Goal: Task Accomplishment & Management: Complete application form

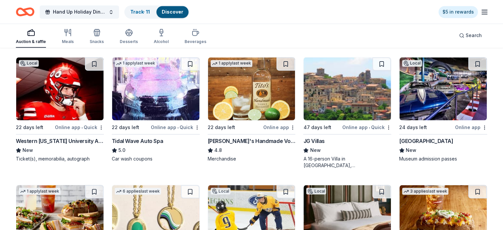
scroll to position [1080, 0]
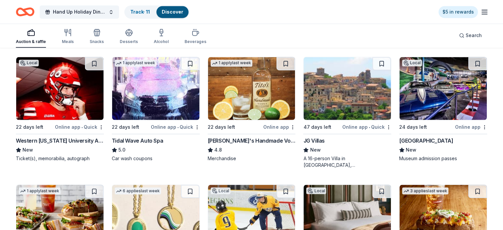
click at [37, 145] on div "Western Kentucky University Athletics" at bounding box center [60, 141] width 88 height 8
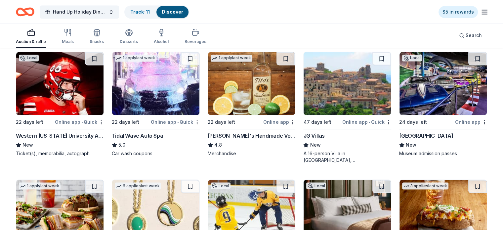
scroll to position [1084, 0]
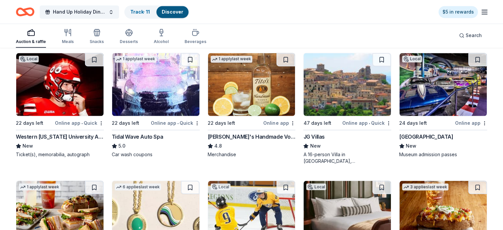
click at [151, 113] on img at bounding box center [155, 84] width 87 height 63
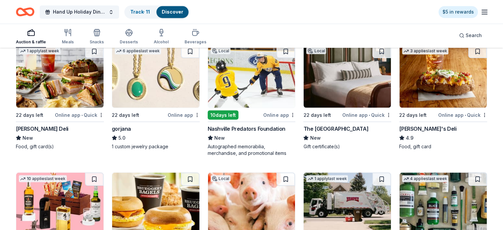
scroll to position [1220, 0]
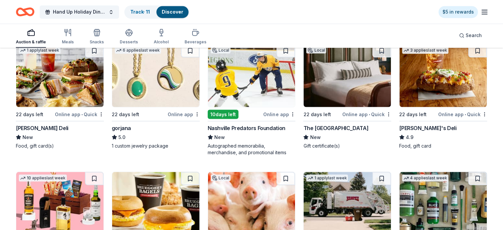
click at [459, 94] on img at bounding box center [443, 75] width 87 height 63
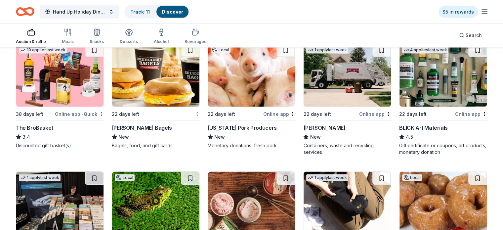
scroll to position [1349, 0]
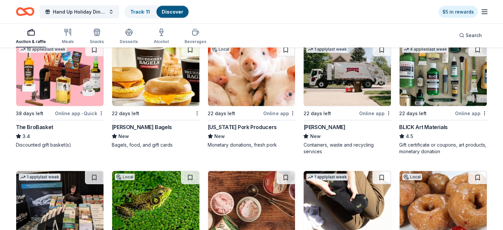
click at [84, 85] on img at bounding box center [59, 74] width 87 height 63
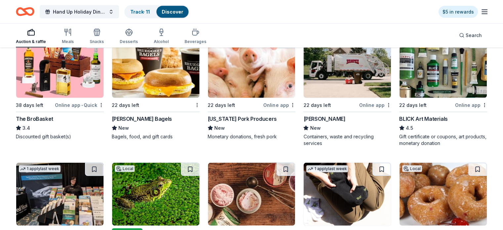
scroll to position [1354, 0]
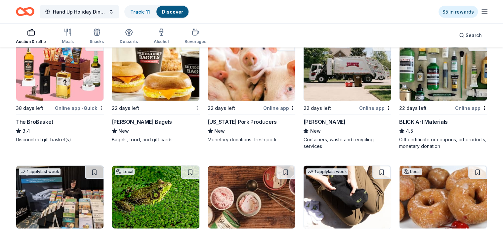
click at [155, 126] on div "Bruegger's Bagels" at bounding box center [142, 122] width 60 height 8
click at [437, 87] on img at bounding box center [443, 69] width 87 height 63
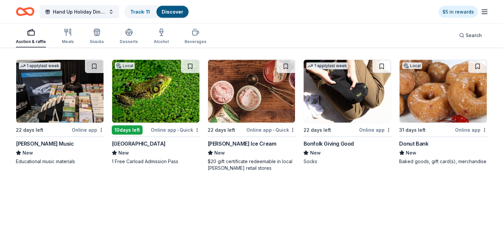
scroll to position [1461, 0]
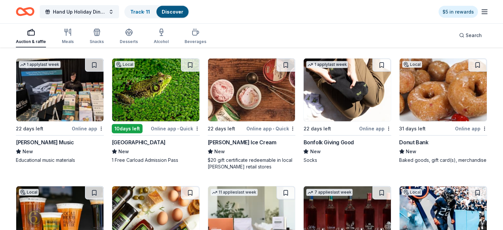
click at [37, 146] on div "Alfred Music" at bounding box center [45, 142] width 58 height 8
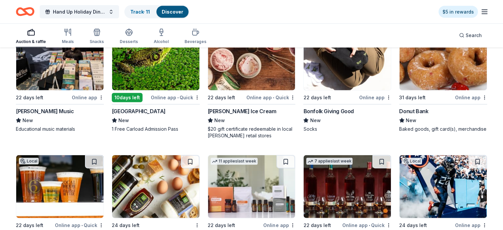
scroll to position [1495, 0]
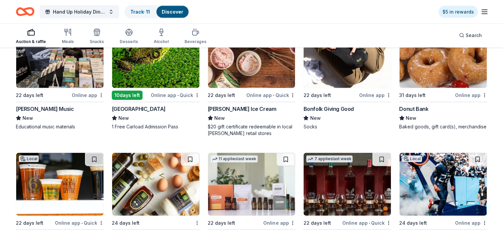
click at [157, 70] on img at bounding box center [155, 56] width 87 height 63
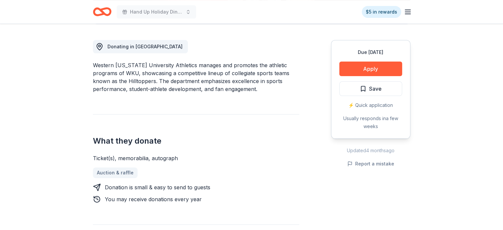
scroll to position [177, 0]
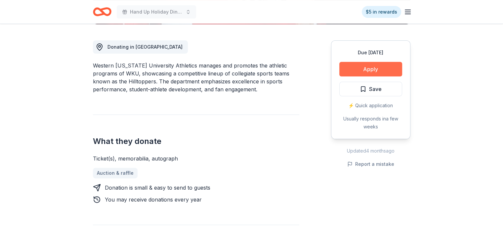
click at [358, 66] on button "Apply" at bounding box center [370, 69] width 63 height 15
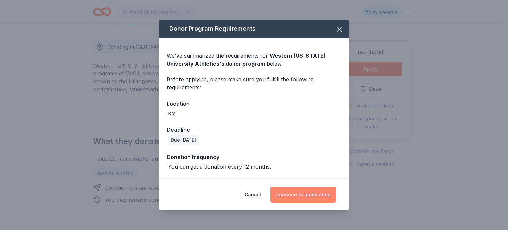
click at [296, 195] on button "Continue to application" at bounding box center [303, 195] width 66 height 16
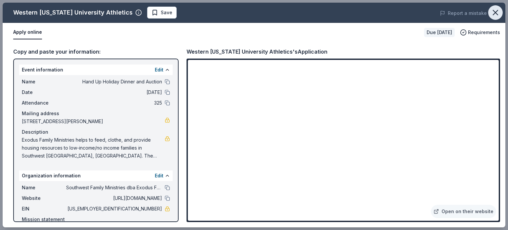
click at [493, 15] on icon "button" at bounding box center [495, 12] width 5 height 5
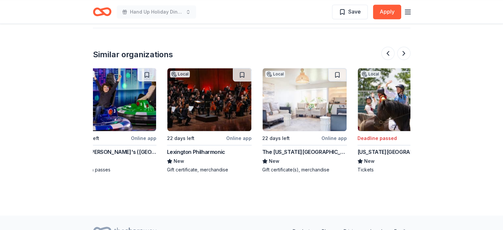
scroll to position [0, 116]
click at [311, 108] on img at bounding box center [305, 99] width 84 height 63
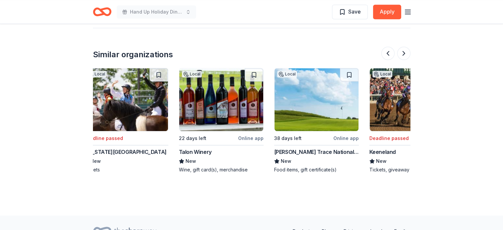
scroll to position [0, 388]
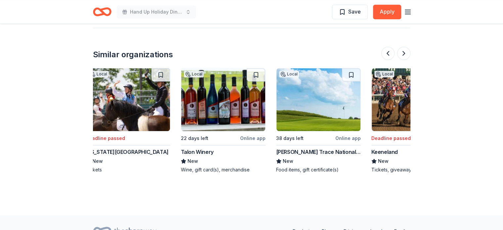
click at [318, 149] on div "Boone's Trace National Golf Club" at bounding box center [318, 152] width 85 height 8
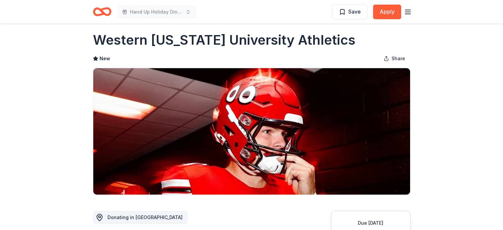
scroll to position [1, 0]
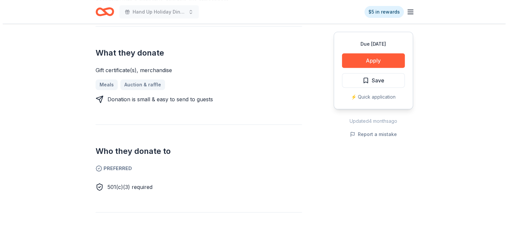
scroll to position [263, 0]
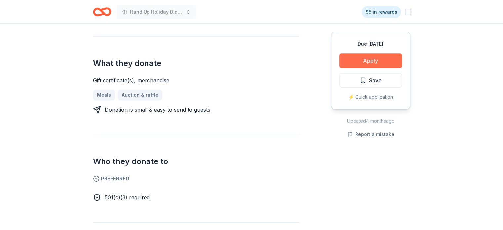
click at [370, 61] on button "Apply" at bounding box center [370, 60] width 63 height 15
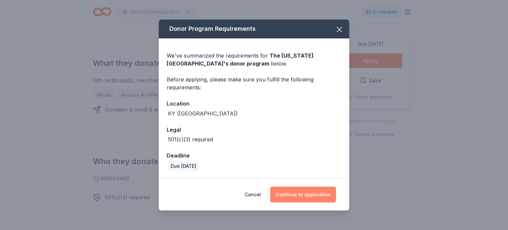
click at [299, 191] on button "Continue to application" at bounding box center [303, 195] width 66 height 16
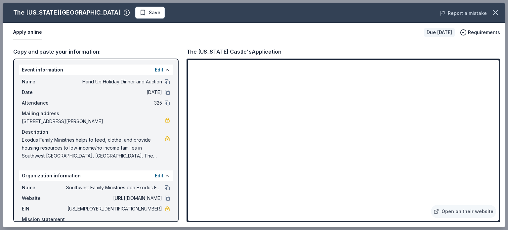
click at [468, 13] on button "Report a mistake" at bounding box center [463, 13] width 47 height 8
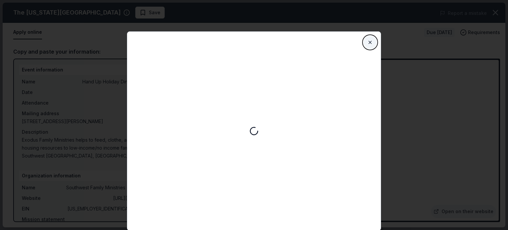
click at [372, 44] on button "Close" at bounding box center [369, 42] width 13 height 13
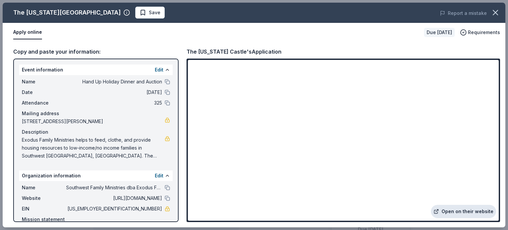
click at [460, 211] on link "Open on their website" at bounding box center [463, 211] width 65 height 13
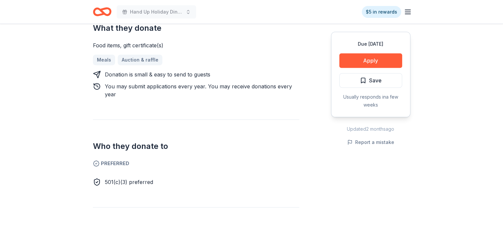
scroll to position [281, 0]
click at [378, 62] on button "Apply" at bounding box center [370, 60] width 63 height 15
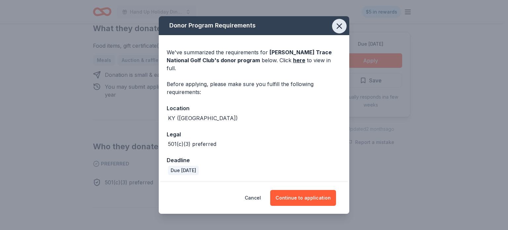
click at [337, 28] on icon "button" at bounding box center [339, 26] width 5 height 5
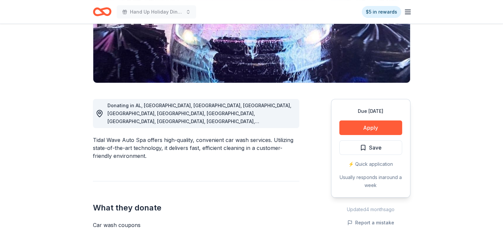
scroll to position [118, 0]
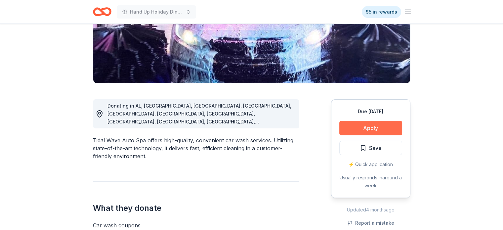
click at [363, 132] on button "Apply" at bounding box center [370, 128] width 63 height 15
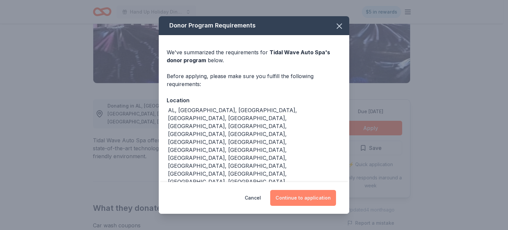
click at [304, 205] on button "Continue to application" at bounding box center [303, 198] width 66 height 16
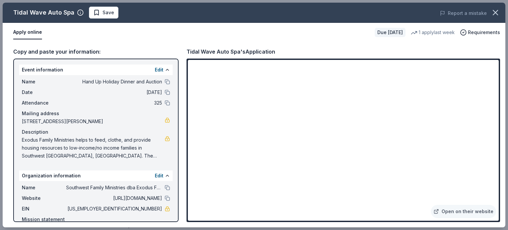
drag, startPoint x: 507, startPoint y: 67, endPoint x: 508, endPoint y: 128, distance: 61.2
click at [503, 128] on div "Tidal Wave Auto Spa Save Report a mistake Apply online Due in 22 days 1 apply l…" at bounding box center [254, 115] width 508 height 230
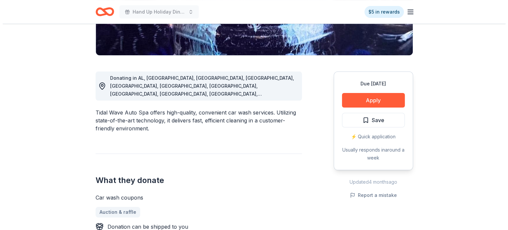
scroll to position [145, 0]
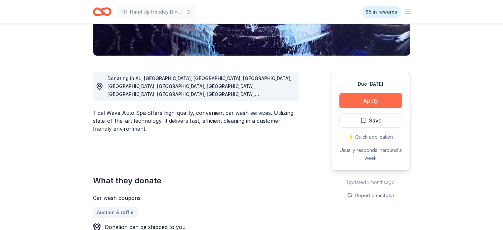
click at [380, 100] on button "Apply" at bounding box center [370, 100] width 63 height 15
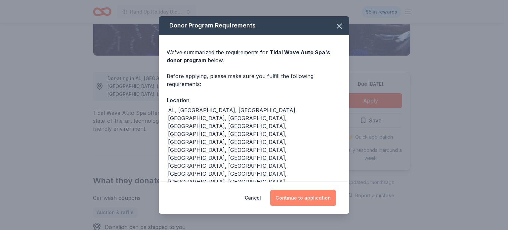
click at [300, 194] on button "Continue to application" at bounding box center [303, 198] width 66 height 16
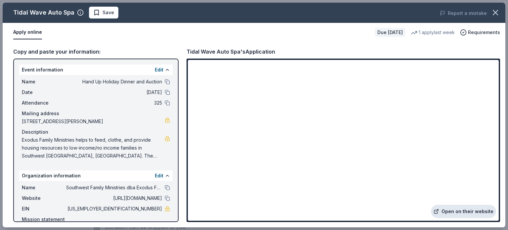
click at [470, 217] on link "Open on their website" at bounding box center [463, 211] width 65 height 13
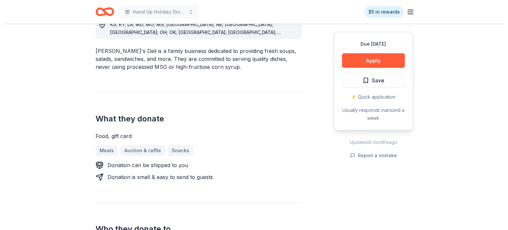
scroll to position [207, 0]
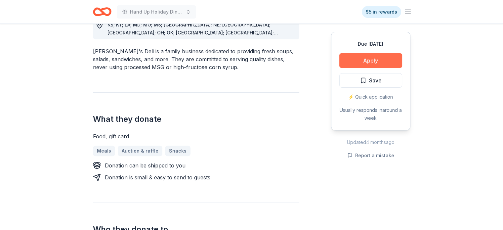
click at [370, 63] on button "Apply" at bounding box center [370, 60] width 63 height 15
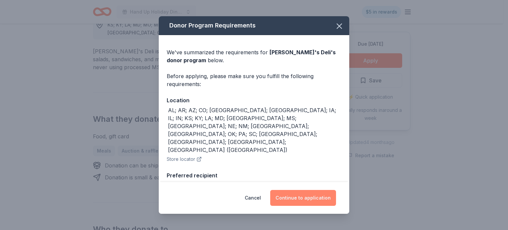
click at [307, 192] on button "Continue to application" at bounding box center [303, 198] width 66 height 16
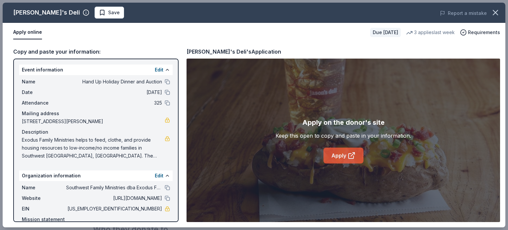
click at [342, 155] on link "Apply" at bounding box center [343, 156] width 40 height 16
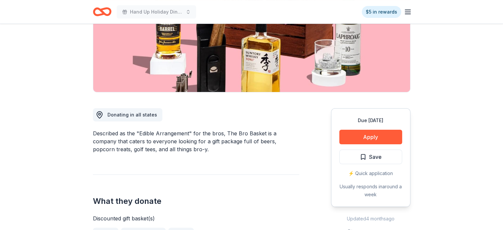
scroll to position [103, 0]
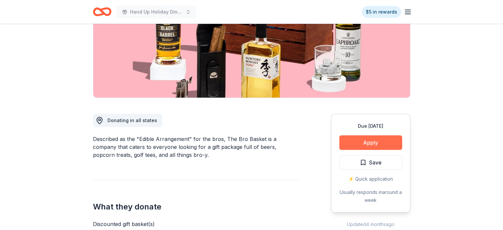
click at [376, 139] on button "Apply" at bounding box center [370, 142] width 63 height 15
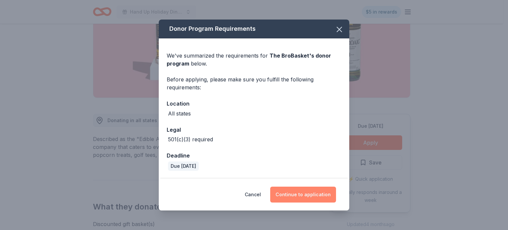
click at [300, 188] on button "Continue to application" at bounding box center [303, 195] width 66 height 16
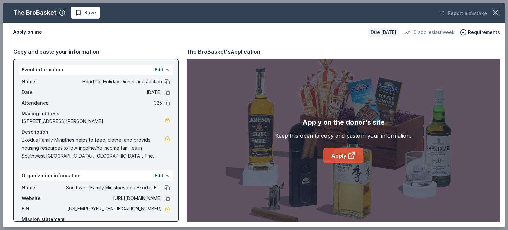
click at [342, 152] on link "Apply" at bounding box center [343, 156] width 40 height 16
click at [493, 15] on icon "button" at bounding box center [495, 12] width 5 height 5
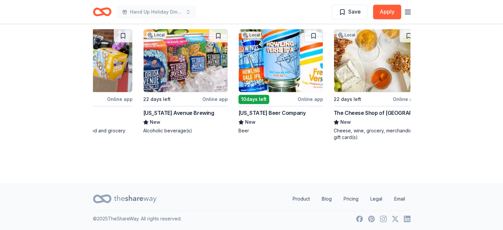
scroll to position [0, 624]
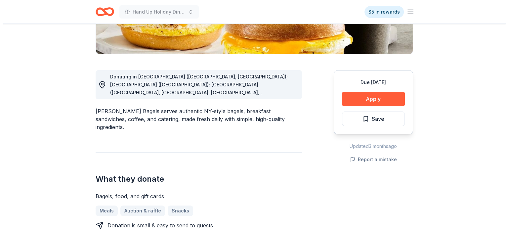
scroll to position [149, 0]
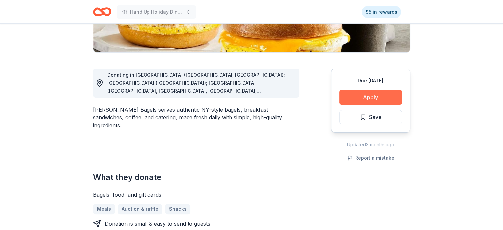
click at [371, 97] on button "Apply" at bounding box center [370, 97] width 63 height 15
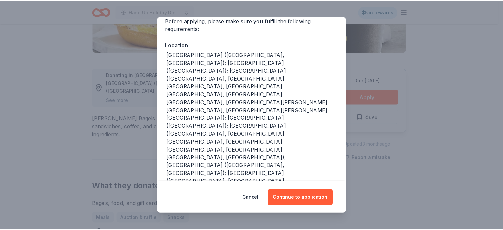
scroll to position [56, 0]
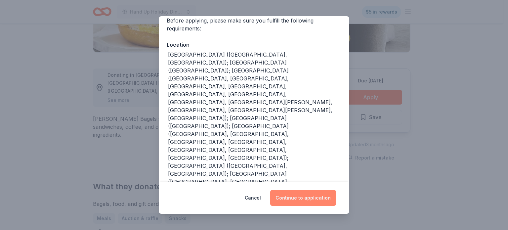
click at [309, 197] on button "Continue to application" at bounding box center [303, 198] width 66 height 16
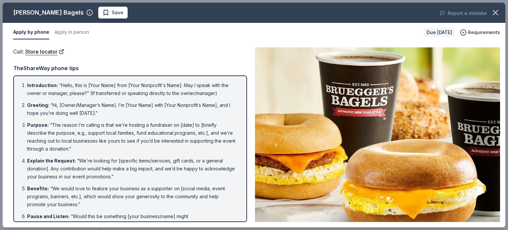
click at [333, 168] on img at bounding box center [377, 134] width 245 height 175
click at [498, 13] on icon "button" at bounding box center [495, 12] width 9 height 9
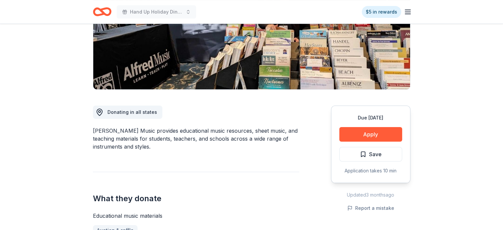
scroll to position [110, 0]
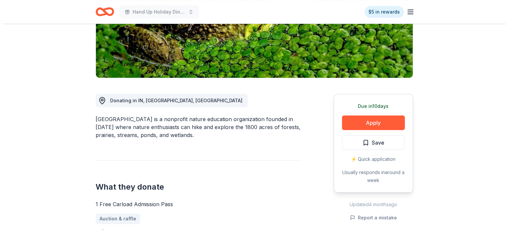
scroll to position [123, 0]
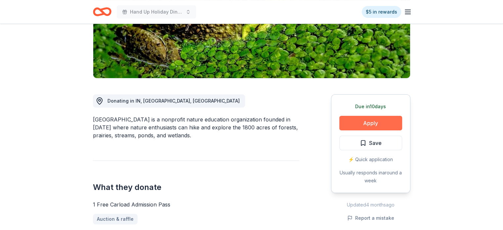
click at [364, 124] on button "Apply" at bounding box center [370, 123] width 63 height 15
